Goal: Task Accomplishment & Management: Use online tool/utility

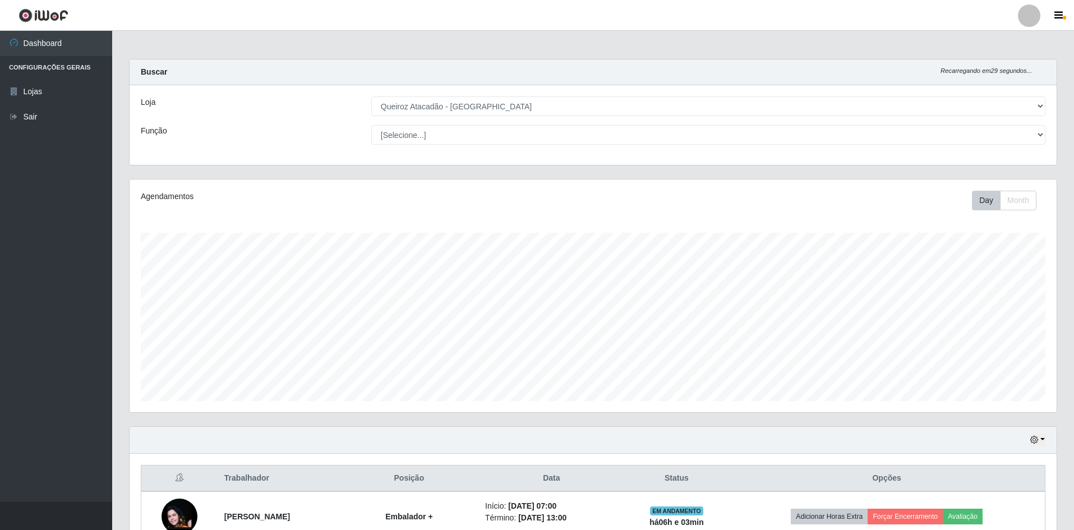
select select "517"
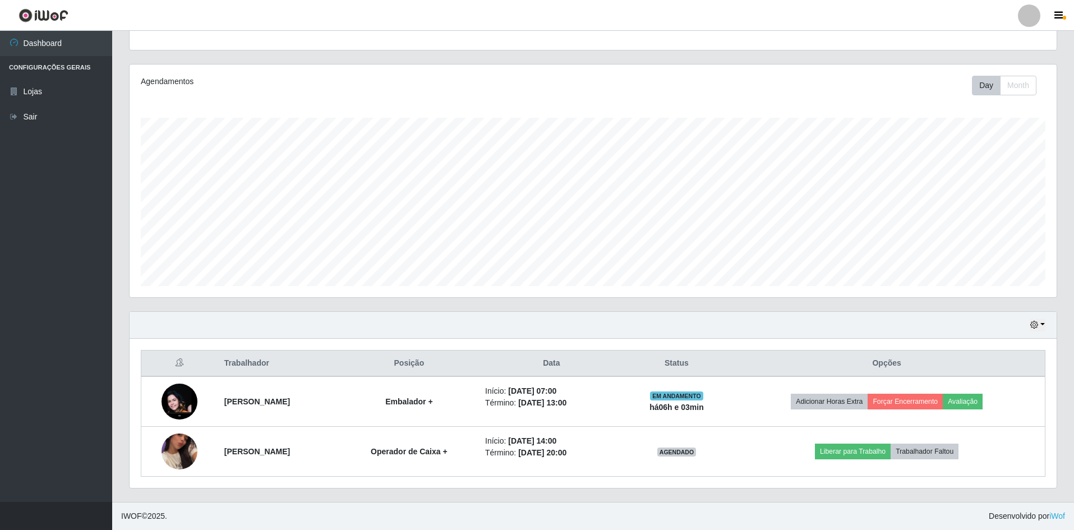
scroll to position [233, 927]
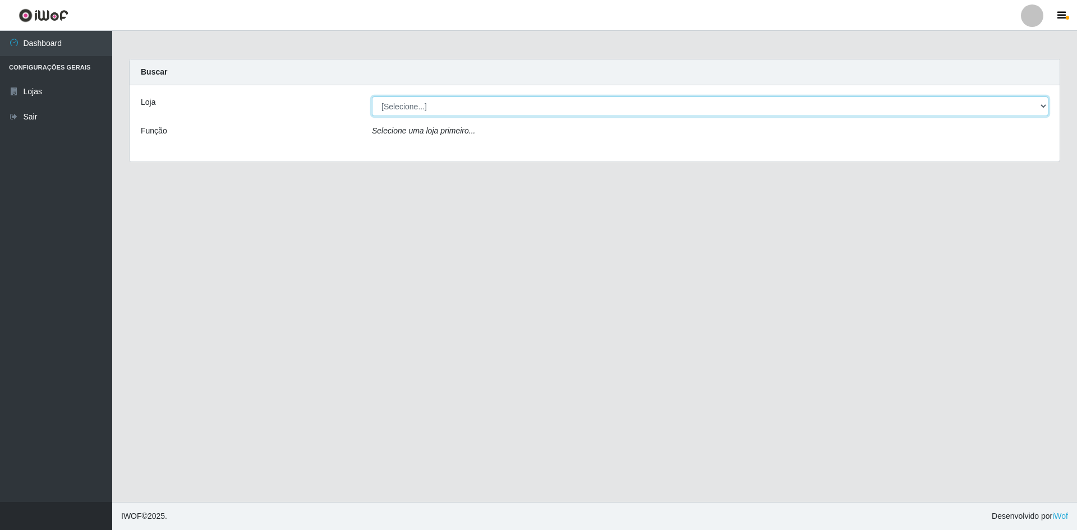
click at [411, 107] on select "[Selecione...] Hiper Queiroz - [GEOGRAPHIC_DATA] [GEOGRAPHIC_DATA] [GEOGRAPHIC_…" at bounding box center [710, 106] width 677 height 20
select select "517"
click at [372, 96] on select "[Selecione...] Hiper Queiroz - São Bento Queiroz Atacadão - São Bento" at bounding box center [710, 106] width 677 height 20
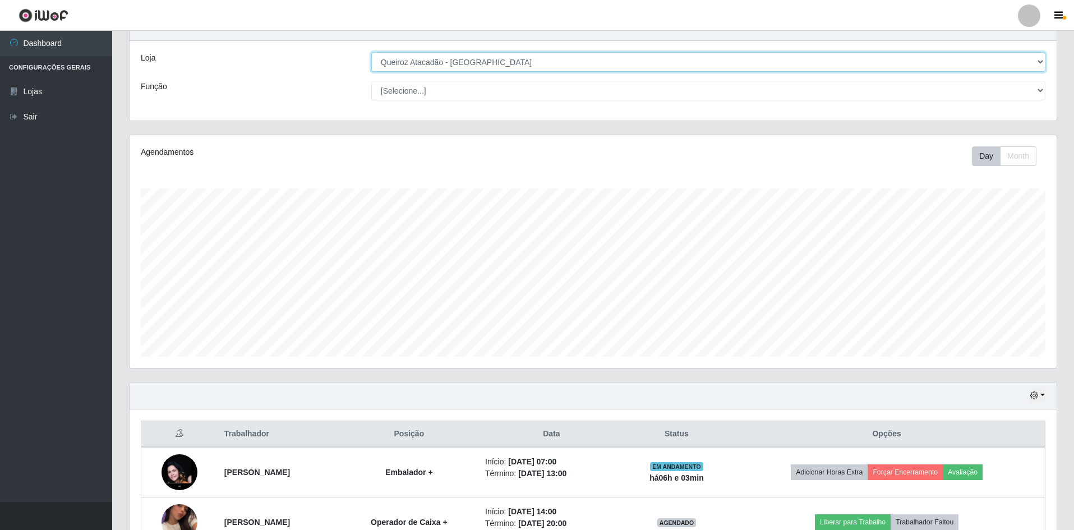
scroll to position [115, 0]
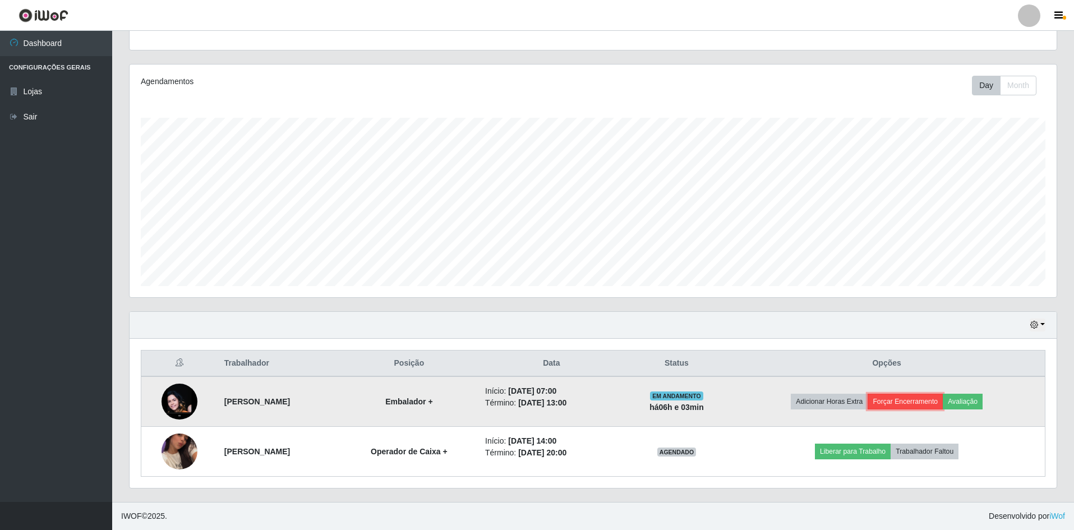
click at [905, 404] on button "Forçar Encerramento" at bounding box center [905, 402] width 75 height 16
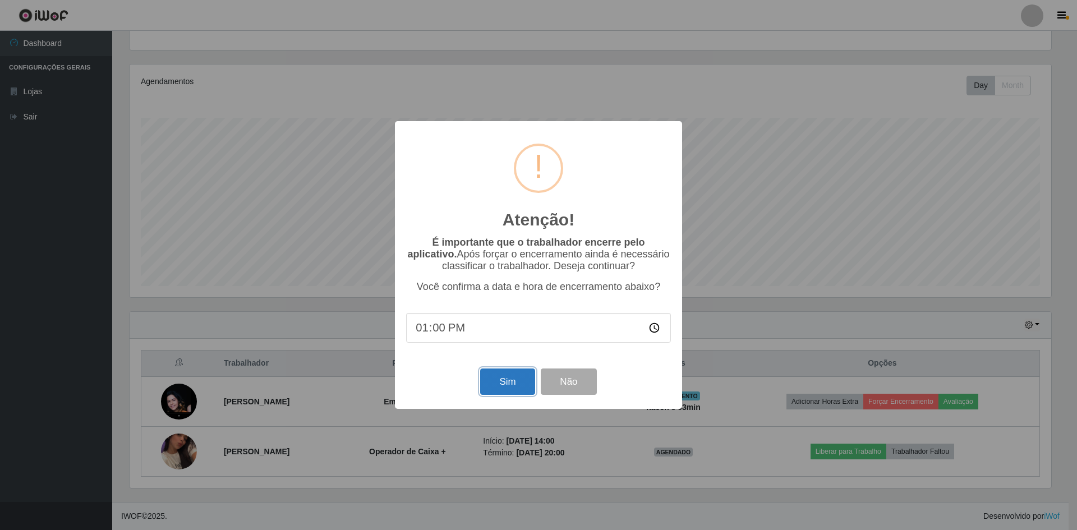
click at [501, 374] on button "Sim" at bounding box center [507, 382] width 54 height 26
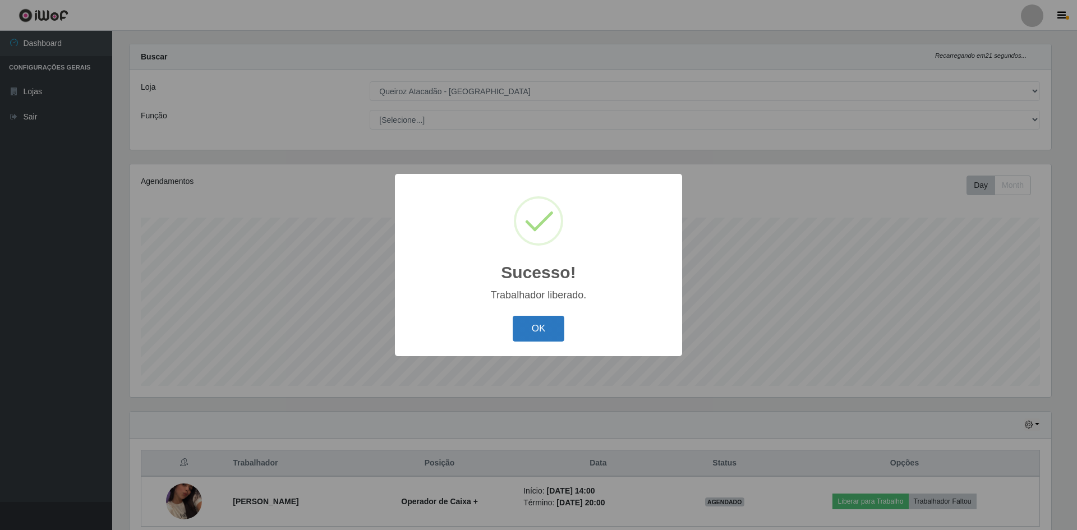
click at [537, 332] on button "OK" at bounding box center [539, 329] width 52 height 26
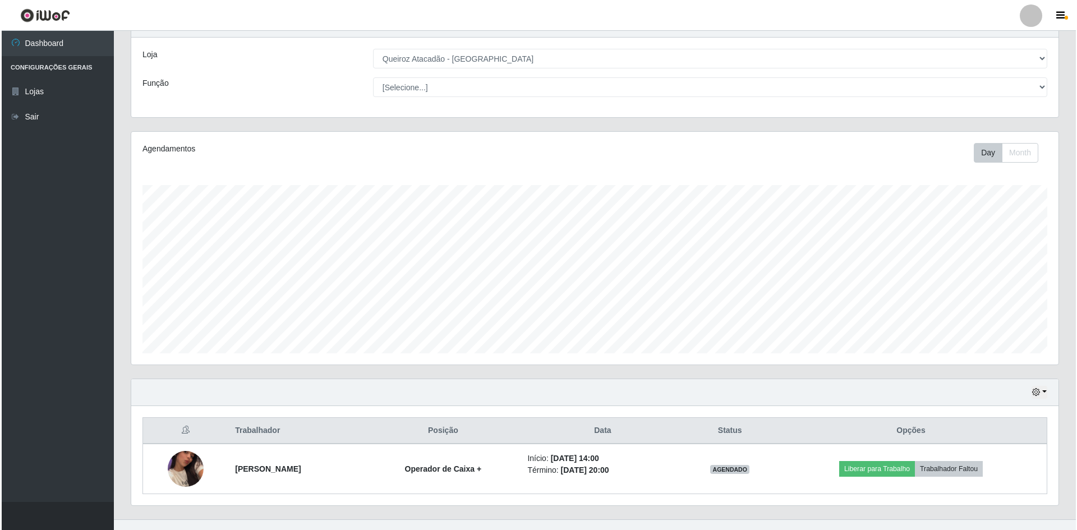
scroll to position [65, 0]
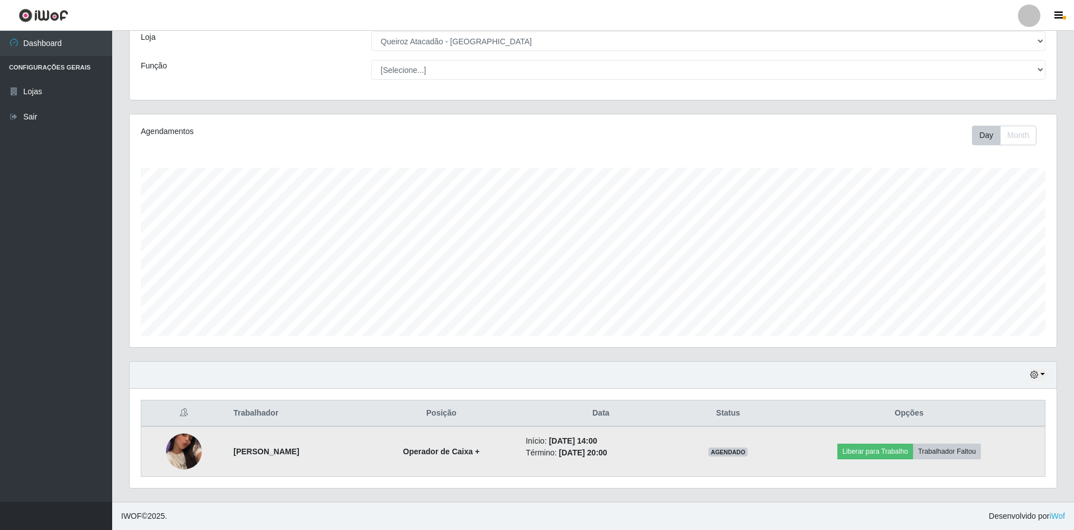
click at [178, 447] on img at bounding box center [184, 452] width 36 height 64
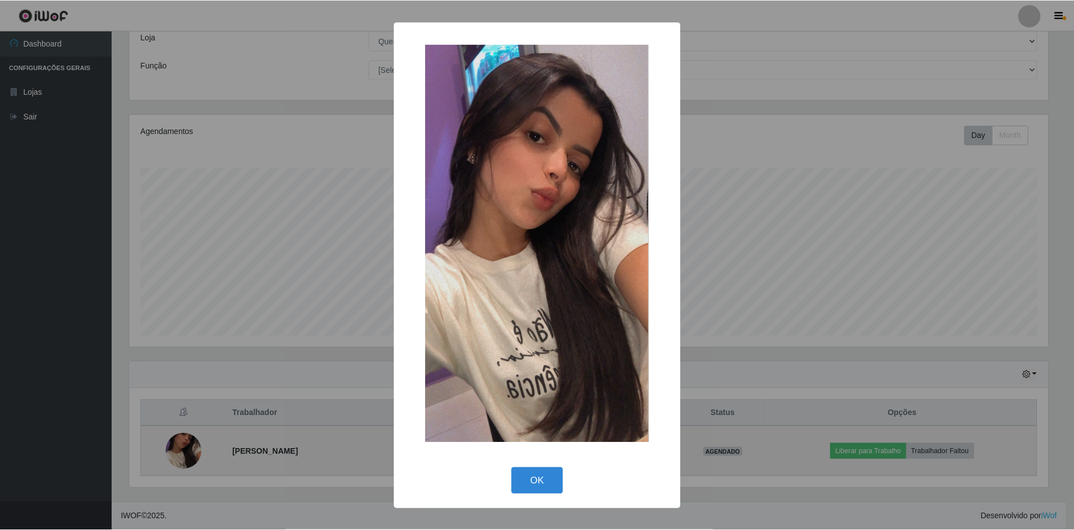
scroll to position [233, 922]
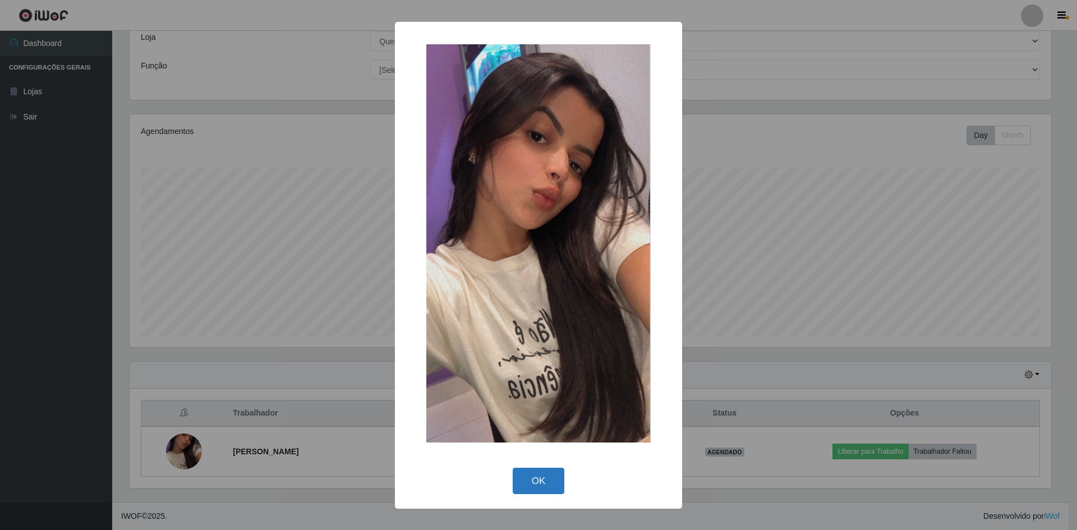
click at [529, 488] on button "OK" at bounding box center [539, 481] width 52 height 26
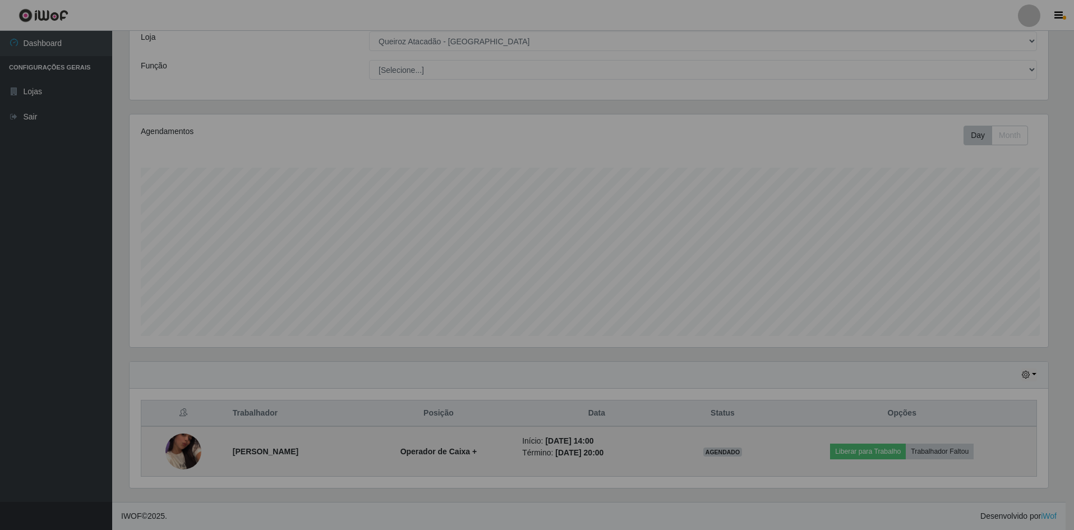
scroll to position [233, 927]
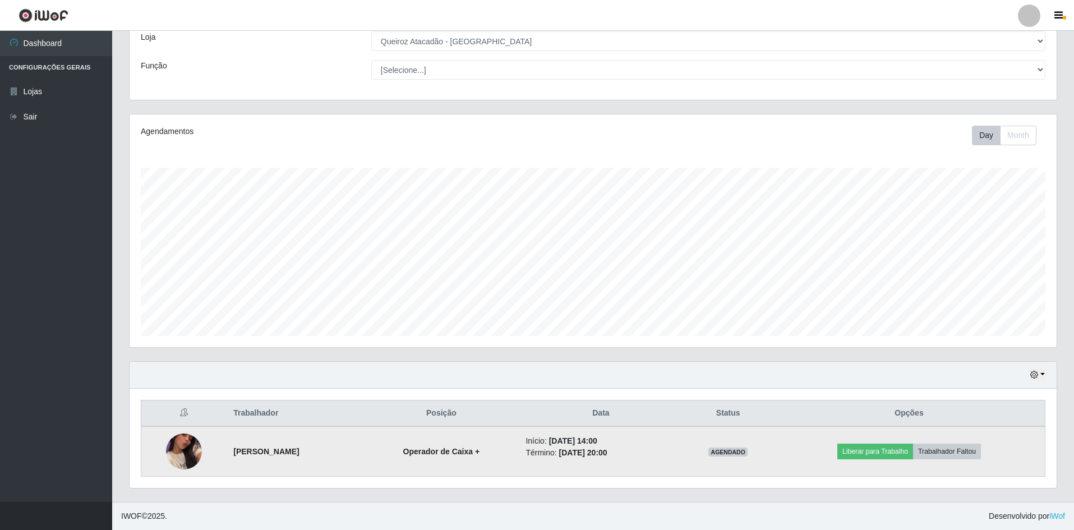
click at [480, 453] on strong "Operador de Caixa +" at bounding box center [441, 451] width 77 height 9
